Goal: Transaction & Acquisition: Purchase product/service

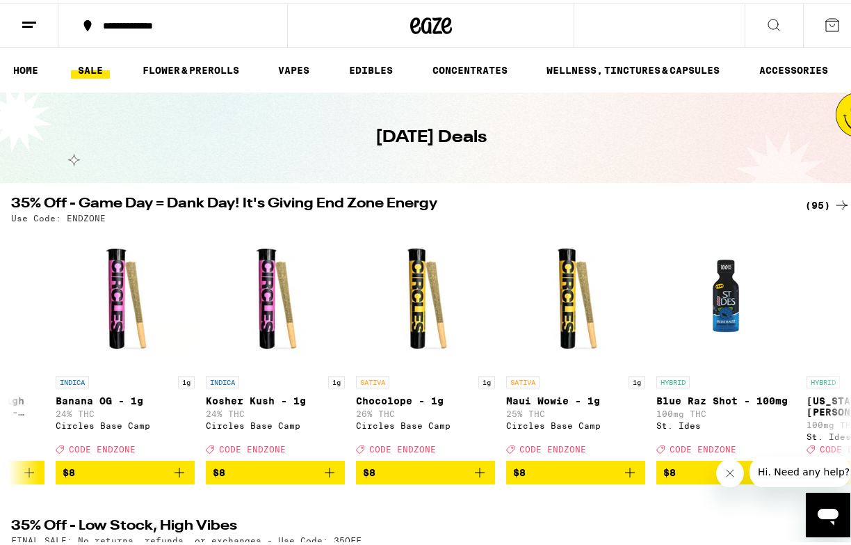
click at [23, 20] on icon at bounding box center [29, 21] width 17 height 17
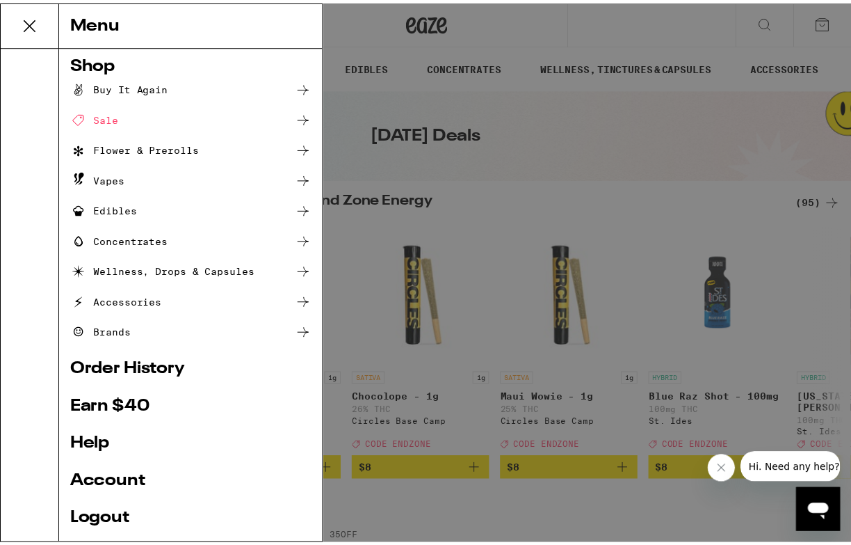
scroll to position [6, 0]
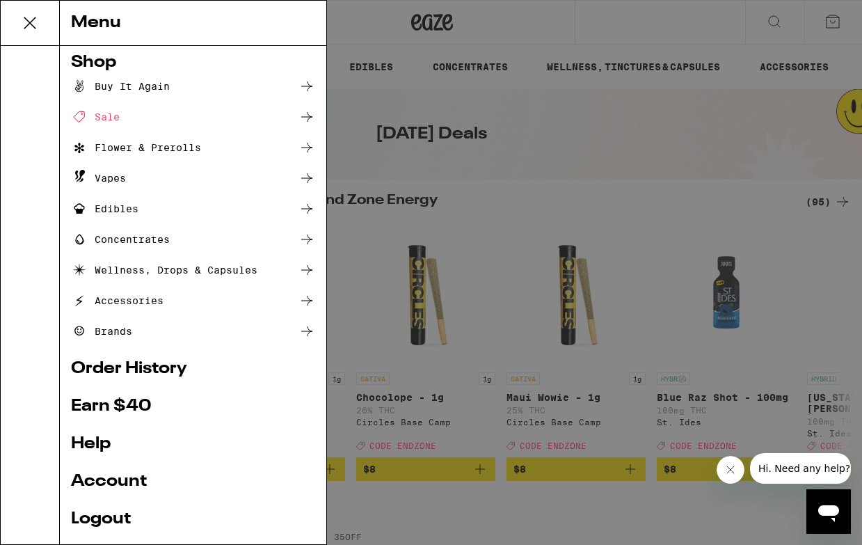
click at [139, 112] on div "Sale" at bounding box center [193, 117] width 244 height 17
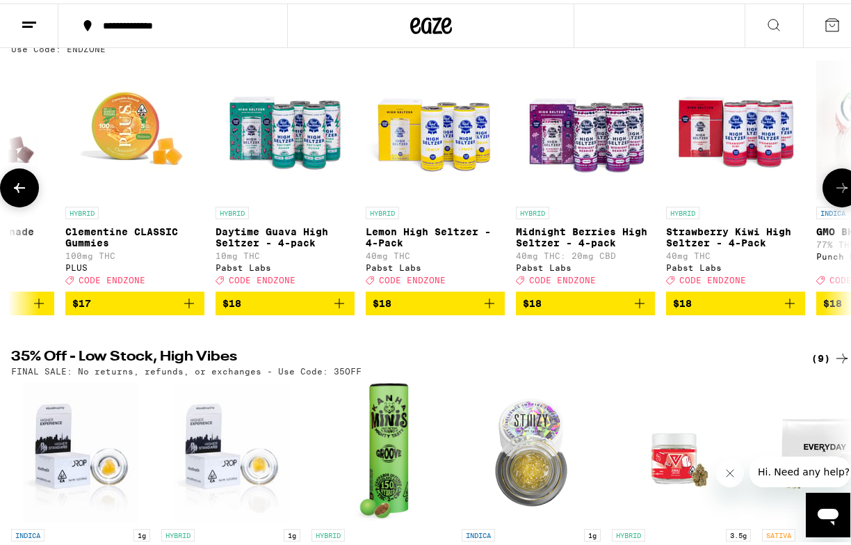
scroll to position [0, 3381]
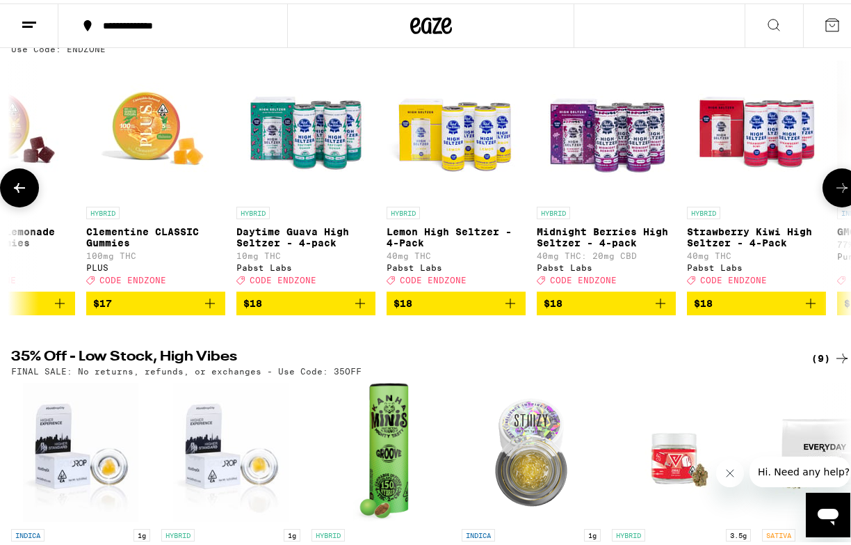
click at [278, 308] on span "$18" at bounding box center [305, 299] width 125 height 17
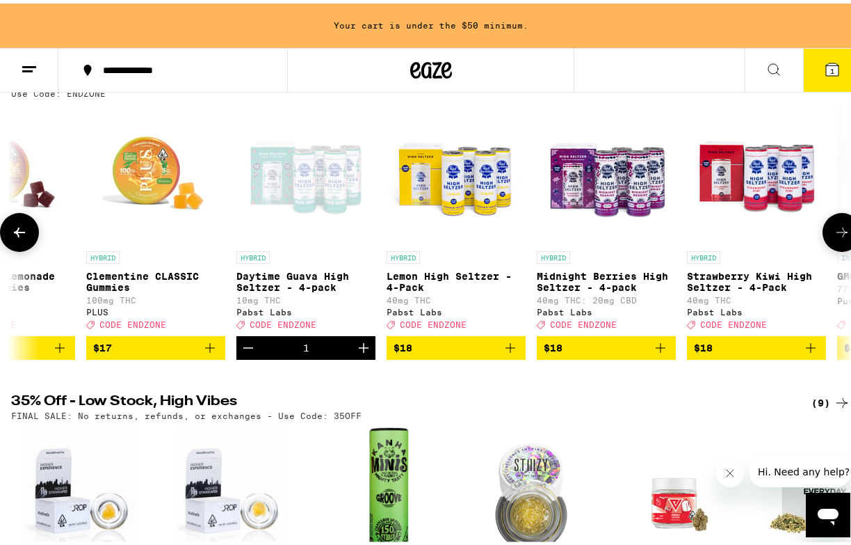
click at [616, 353] on span "$18" at bounding box center [606, 344] width 125 height 17
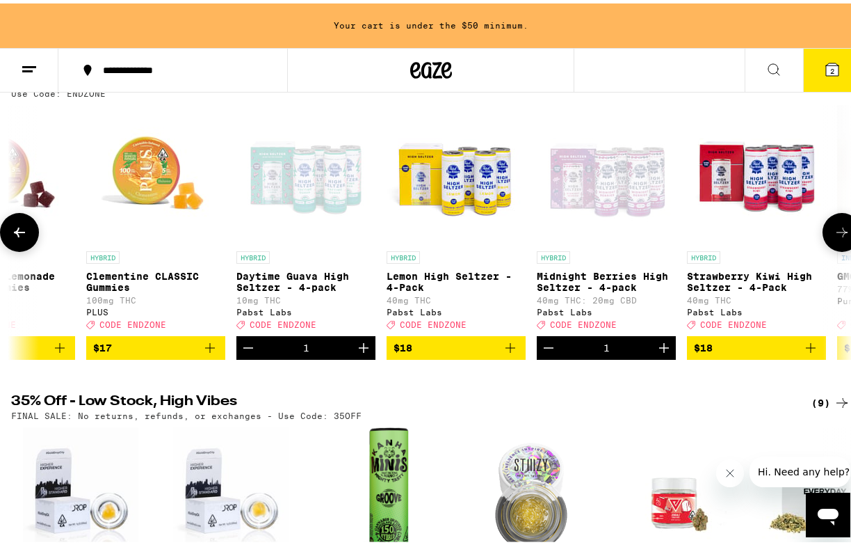
click at [368, 349] on icon "Increment" at bounding box center [364, 344] width 10 height 10
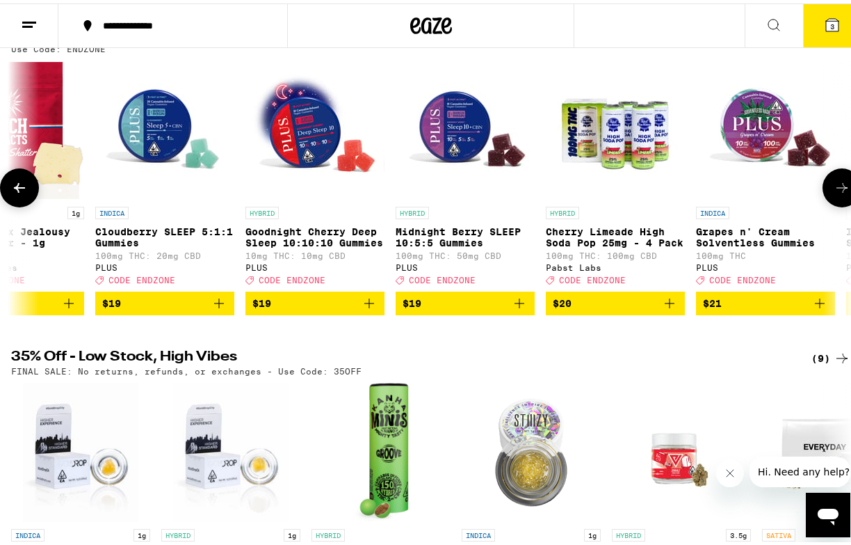
scroll to position [173, 0]
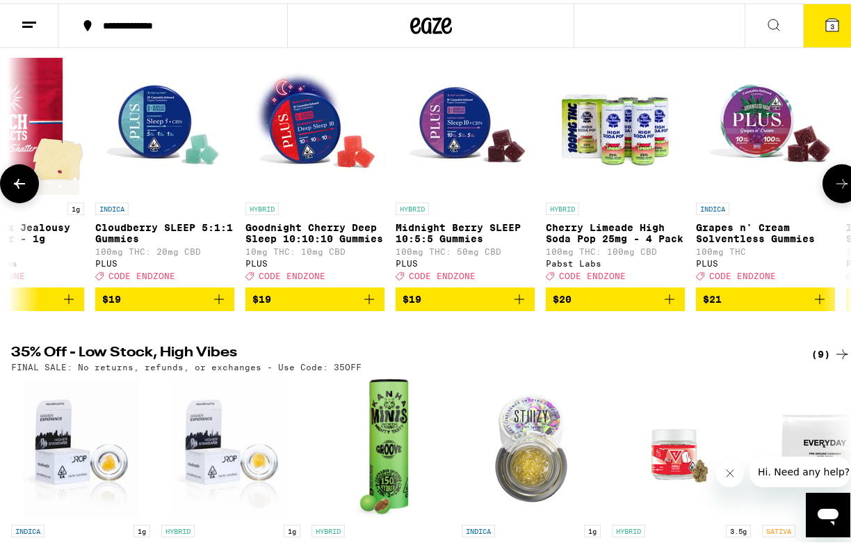
click at [522, 304] on icon "Add to bag" at bounding box center [519, 295] width 17 height 17
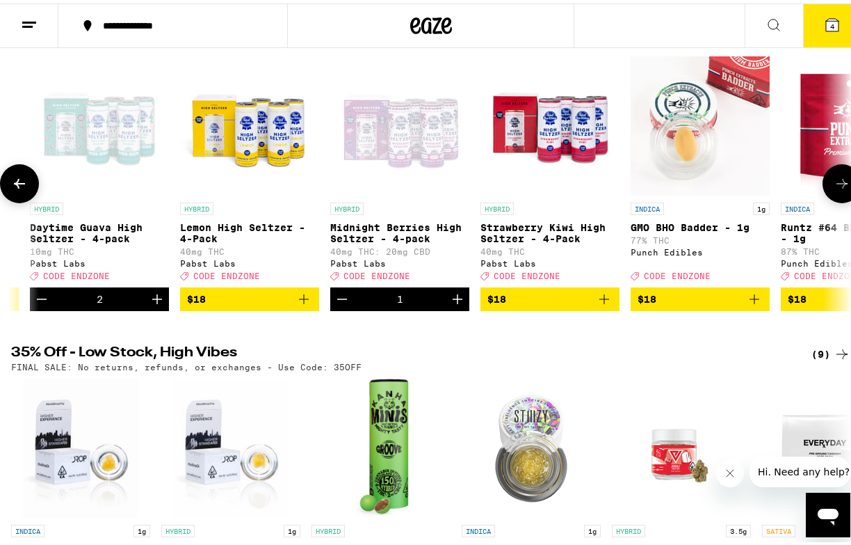
scroll to position [0, 3570]
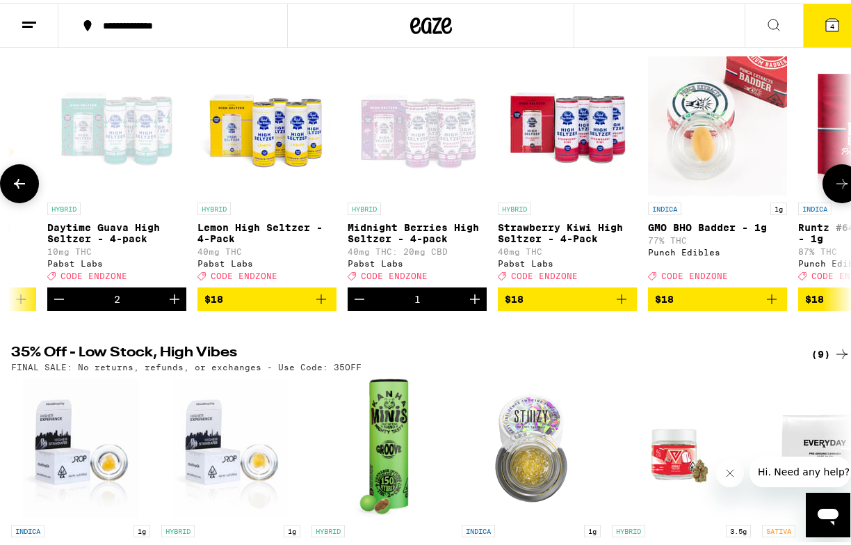
click at [620, 304] on icon "Add to bag" at bounding box center [622, 295] width 17 height 17
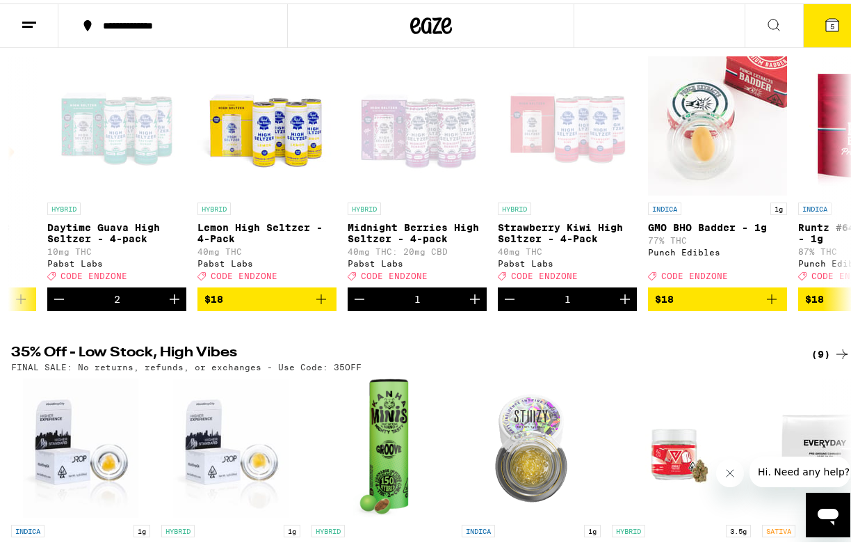
click at [826, 18] on icon at bounding box center [832, 21] width 13 height 13
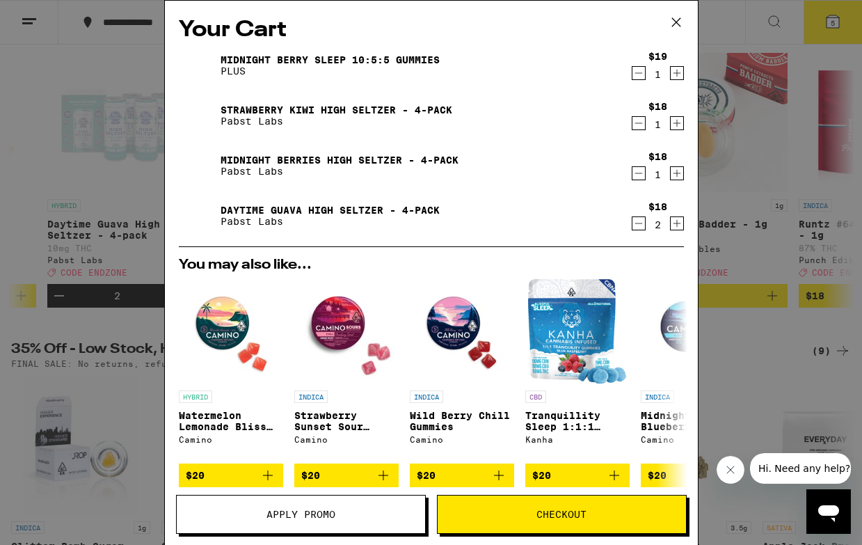
click at [345, 518] on span "Apply Promo" at bounding box center [301, 514] width 248 height 10
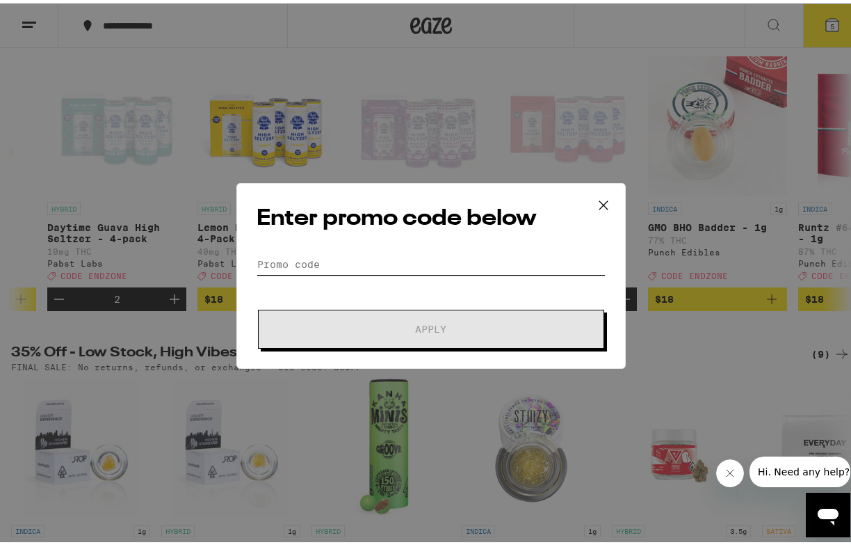
click at [302, 258] on input "Promo Code" at bounding box center [431, 260] width 349 height 21
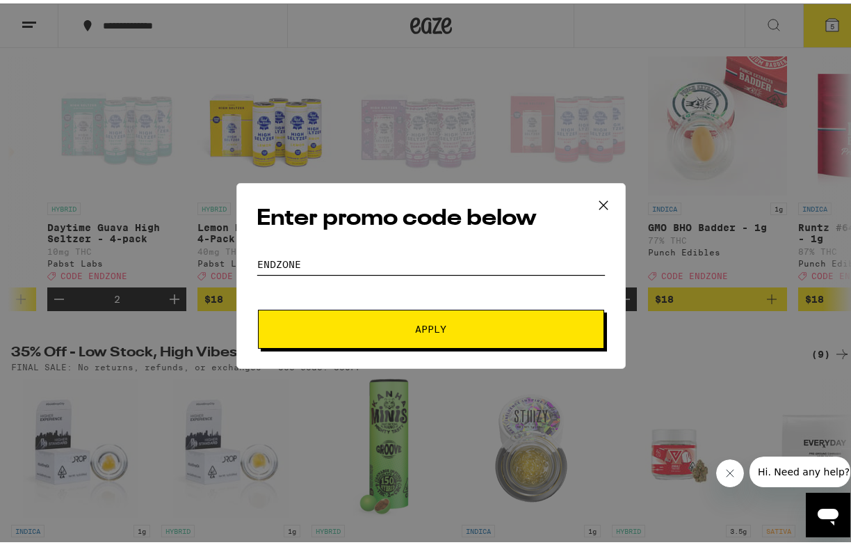
type input "ENDZONE"
click at [426, 326] on button "Apply" at bounding box center [431, 325] width 346 height 39
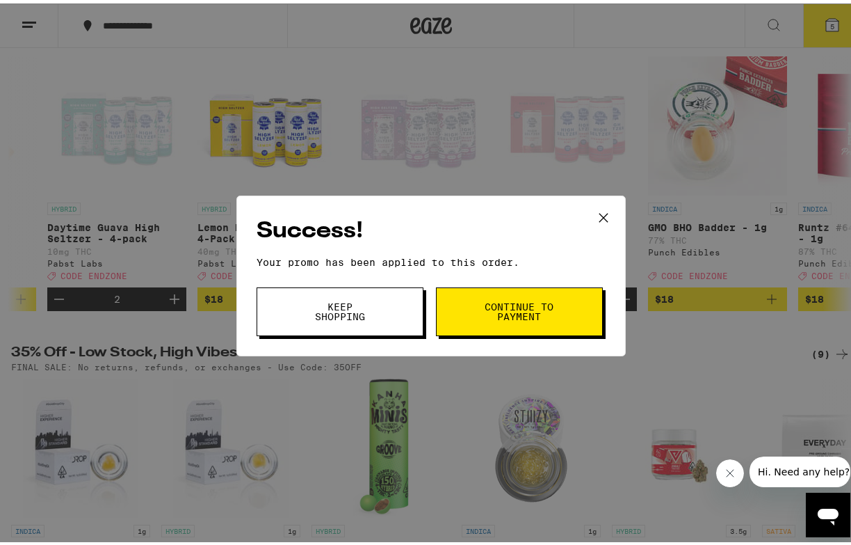
click at [469, 308] on button "Continue to payment" at bounding box center [519, 308] width 167 height 49
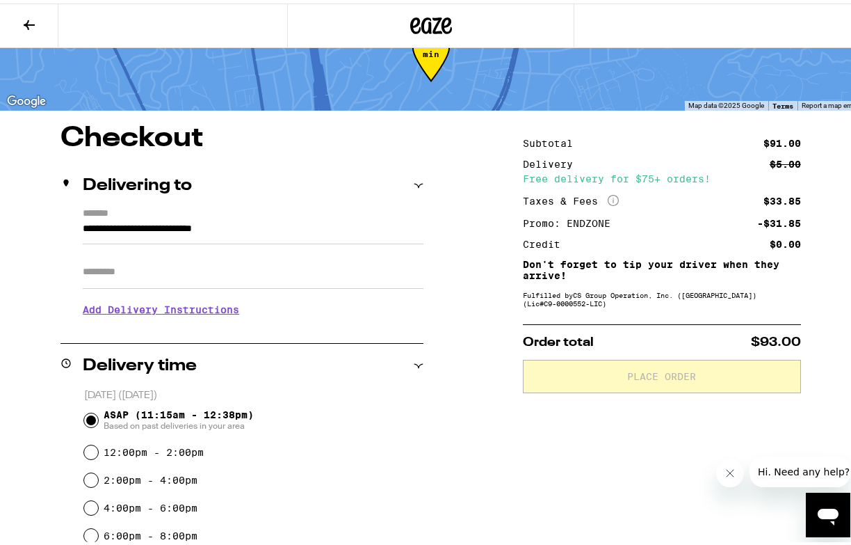
scroll to position [30, 0]
